Goal: Information Seeking & Learning: Learn about a topic

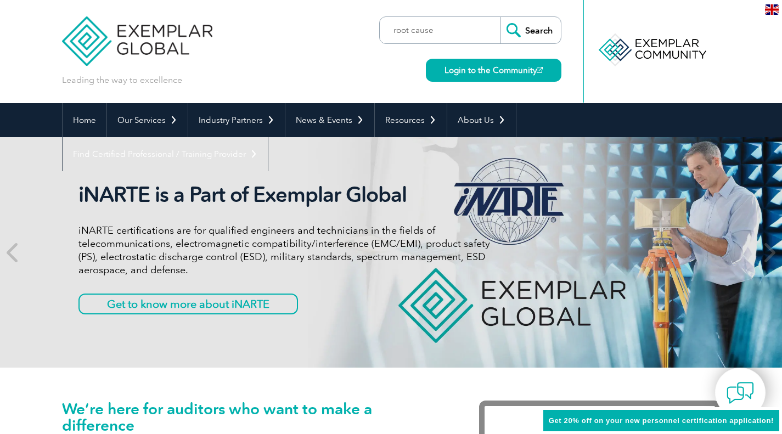
type input "root cause"
click at [501, 17] on input "Search" at bounding box center [531, 30] width 60 height 26
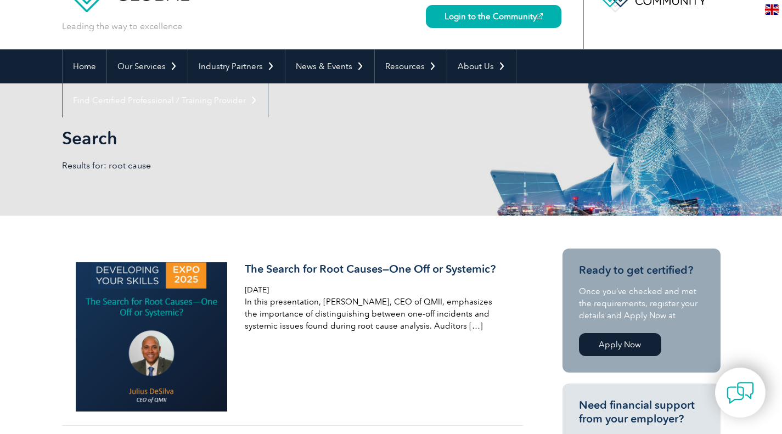
scroll to position [47, 0]
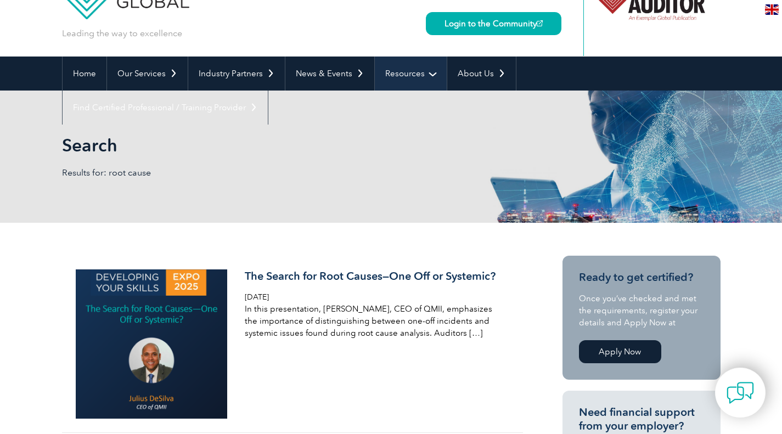
click at [411, 77] on link "Resources" at bounding box center [411, 74] width 72 height 34
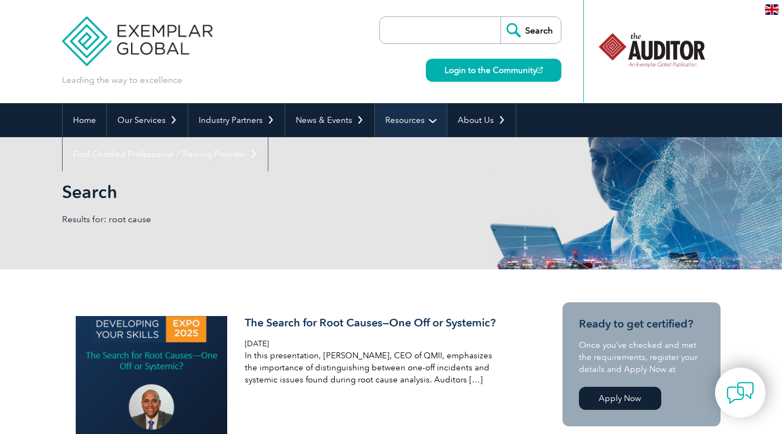
click at [424, 121] on link "Resources" at bounding box center [411, 120] width 72 height 34
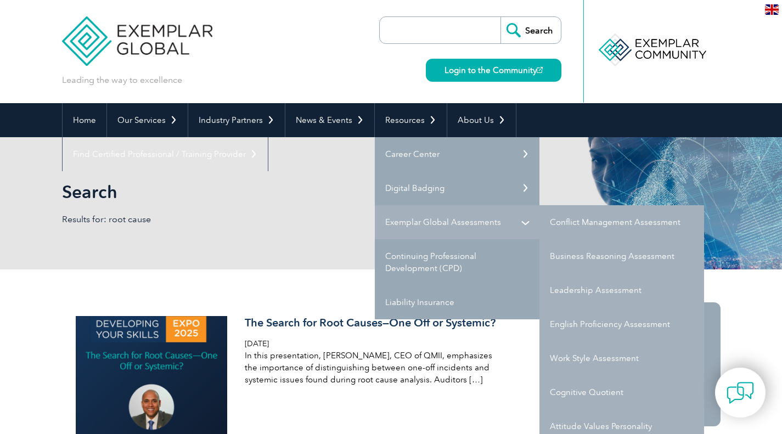
click at [419, 221] on link "Exemplar Global Assessments" at bounding box center [457, 222] width 165 height 34
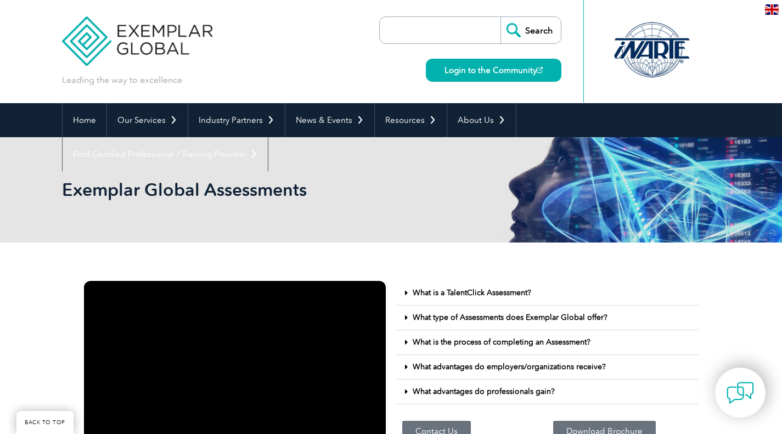
scroll to position [187, 0]
